Goal: Transaction & Acquisition: Obtain resource

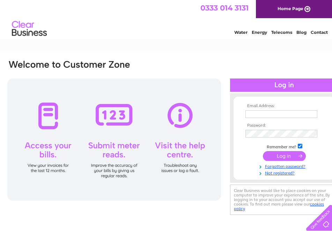
type input "[EMAIL_ADDRESS][DOMAIN_NAME]"
click at [289, 155] on input "submit" at bounding box center [284, 156] width 43 height 10
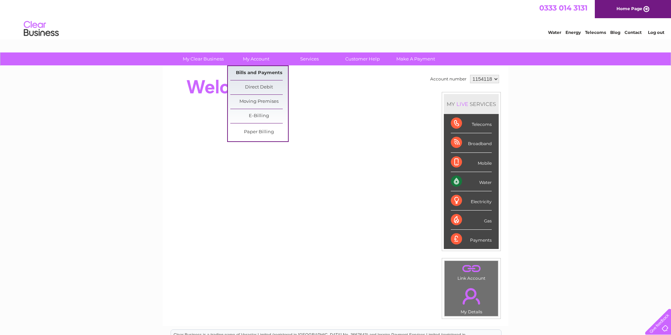
click at [255, 74] on link "Bills and Payments" at bounding box center [259, 73] width 58 height 14
click at [261, 72] on link "Bills and Payments" at bounding box center [259, 73] width 58 height 14
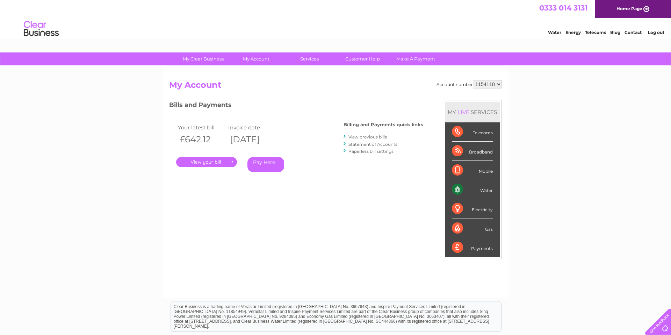
click at [214, 163] on link "." at bounding box center [206, 162] width 61 height 10
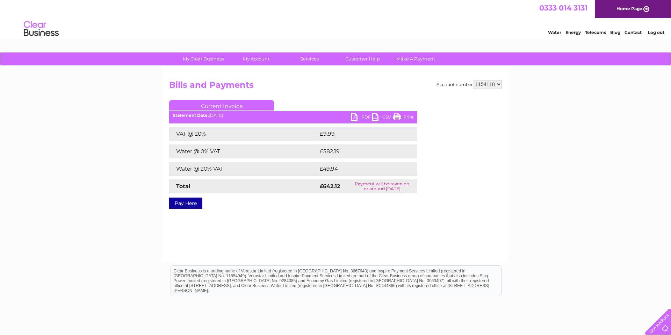
click at [355, 116] on link "PDF" at bounding box center [361, 118] width 21 height 10
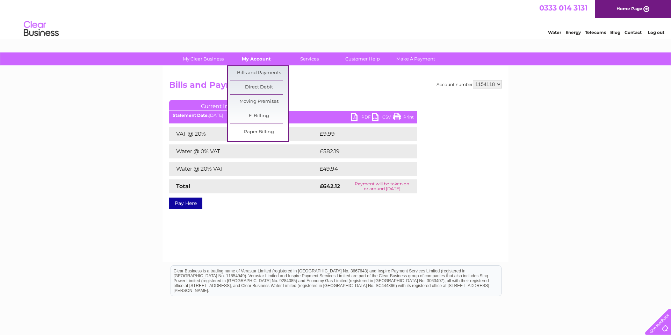
click at [256, 60] on link "My Account" at bounding box center [256, 58] width 58 height 13
click at [261, 72] on link "Bills and Payments" at bounding box center [259, 73] width 58 height 14
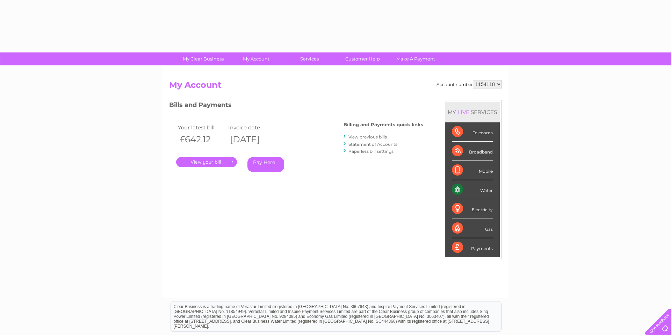
click at [372, 134] on link "View previous bills" at bounding box center [367, 136] width 38 height 5
